Goal: Information Seeking & Learning: Check status

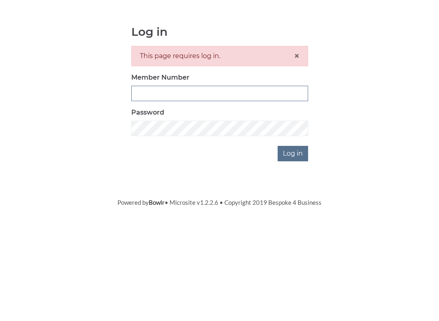
type input "3771"
click at [293, 219] on input "Log in" at bounding box center [292, 226] width 30 height 15
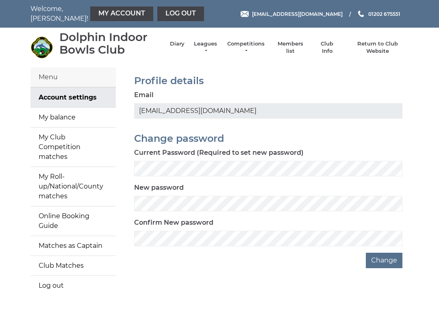
click at [184, 46] on link "Diary" at bounding box center [177, 43] width 15 height 7
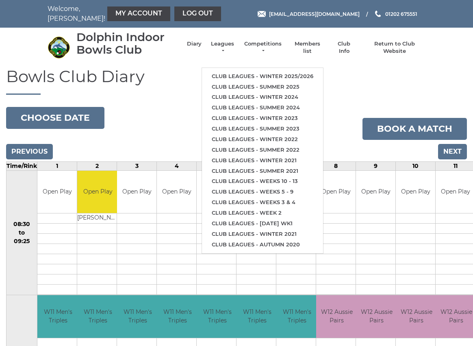
scroll to position [1, 0]
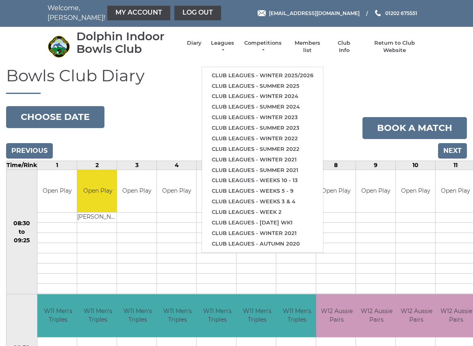
click at [303, 70] on link "Club leagues - Winter 2025/2026" at bounding box center [262, 75] width 121 height 11
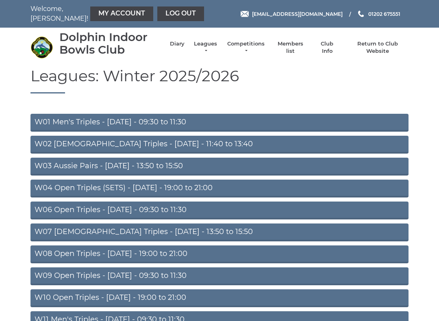
click at [308, 296] on link "W10 Open Triples - Wednesday - 19:00 to 21:00" at bounding box center [219, 298] width 378 height 18
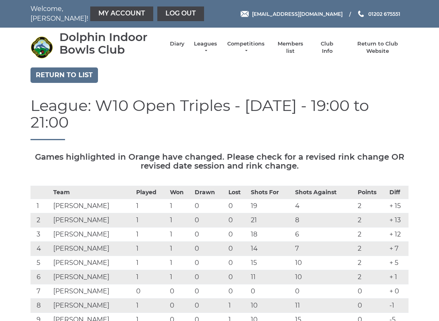
click at [293, 313] on td "10" at bounding box center [271, 320] width 44 height 14
click at [217, 50] on link "Leagues" at bounding box center [206, 47] width 26 height 15
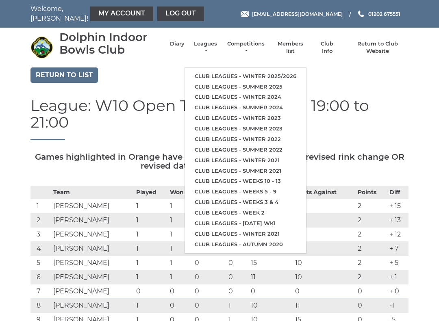
click at [274, 83] on link "Club leagues - Summer 2025" at bounding box center [245, 87] width 121 height 11
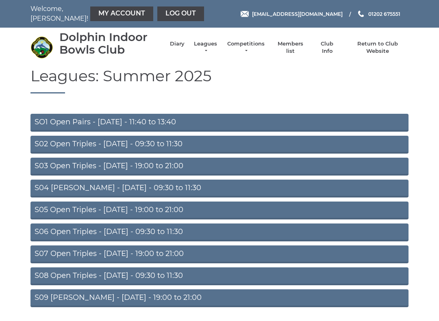
click at [306, 298] on link "S09 Aussie Pairs - Friday - 19:00 to 21:00" at bounding box center [219, 298] width 378 height 18
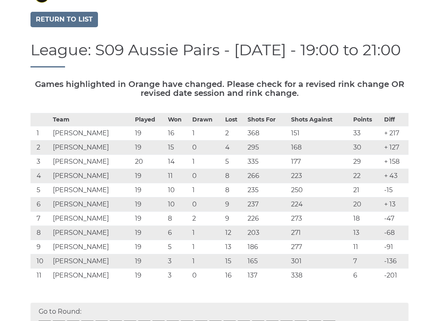
scroll to position [56, 0]
